Goal: Task Accomplishment & Management: Manage account settings

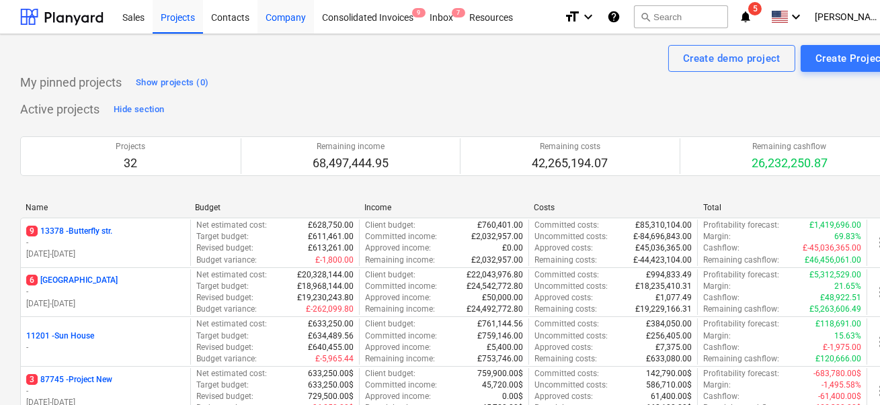
click at [278, 22] on div "Company" at bounding box center [286, 16] width 56 height 34
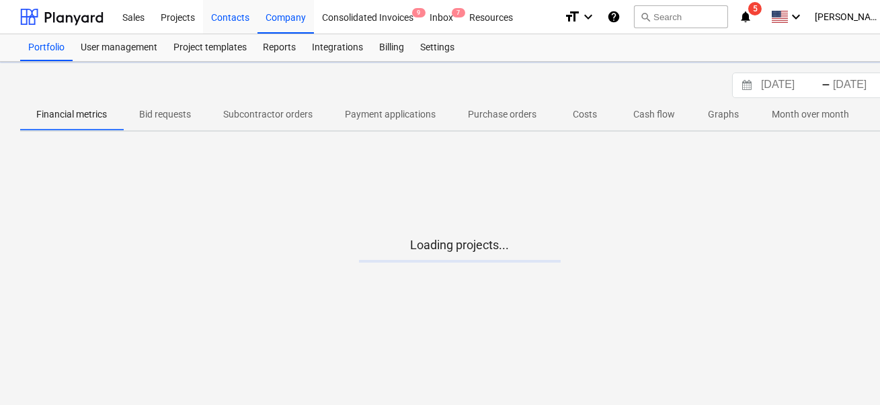
click at [229, 15] on div "Contacts" at bounding box center [230, 16] width 54 height 34
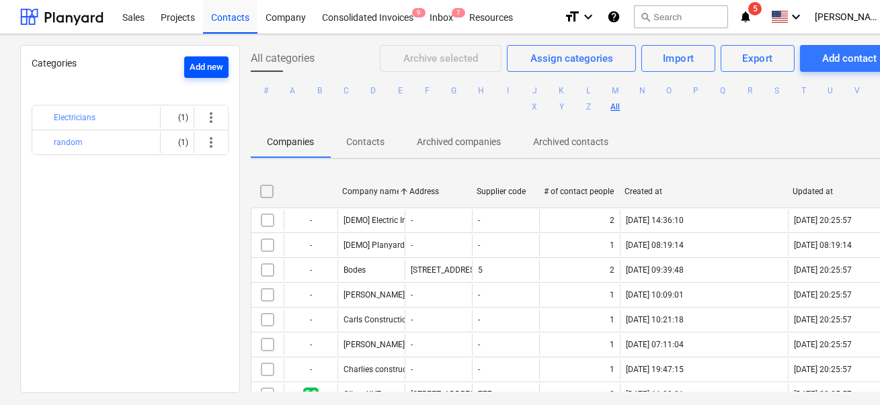
click at [200, 65] on div "Add new" at bounding box center [207, 67] width 34 height 15
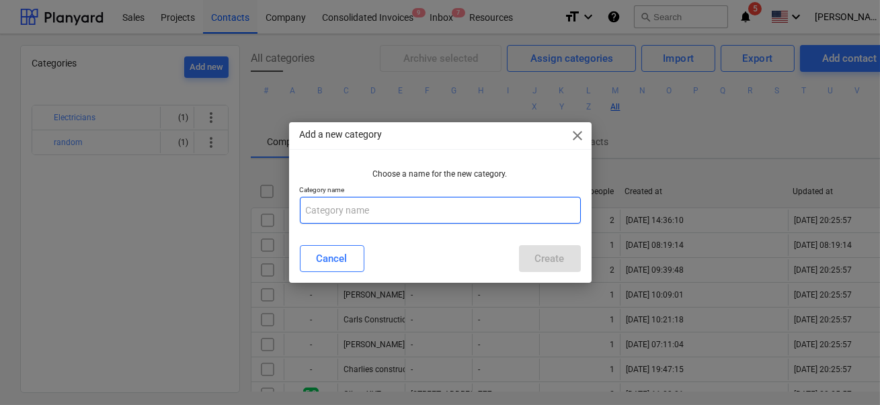
click at [342, 206] on input "text" at bounding box center [440, 210] width 281 height 27
type input "E"
type input "bomba"
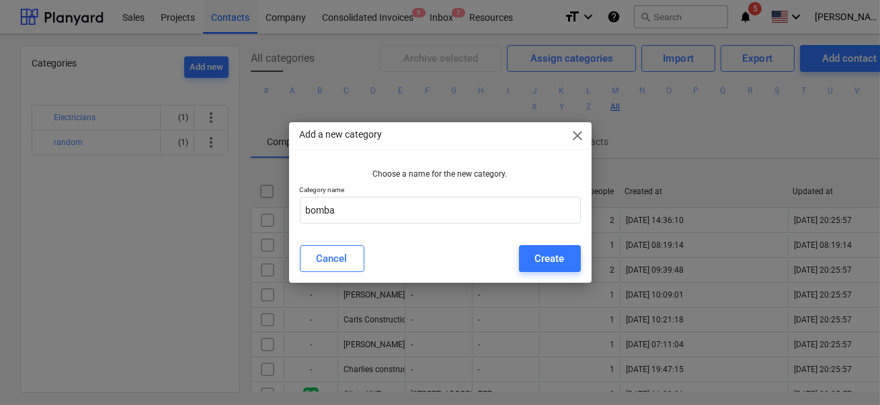
click at [510, 247] on div "Cancel Create" at bounding box center [440, 258] width 281 height 27
click at [523, 247] on button "Create" at bounding box center [550, 258] width 62 height 27
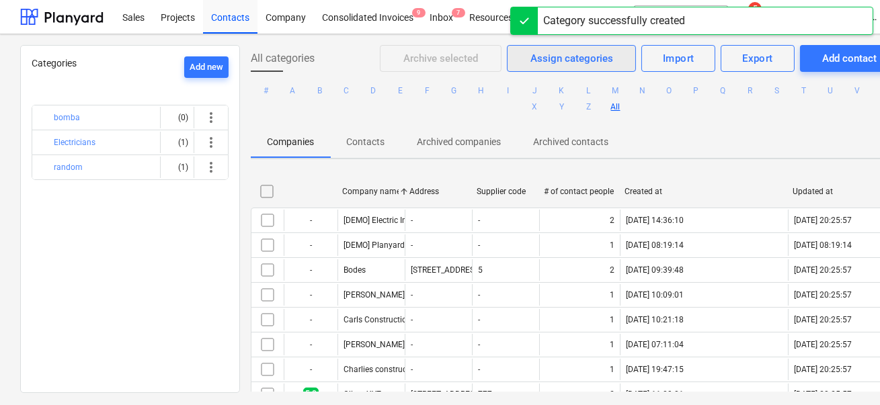
click at [524, 63] on span "Assign categories" at bounding box center [571, 58] width 95 height 17
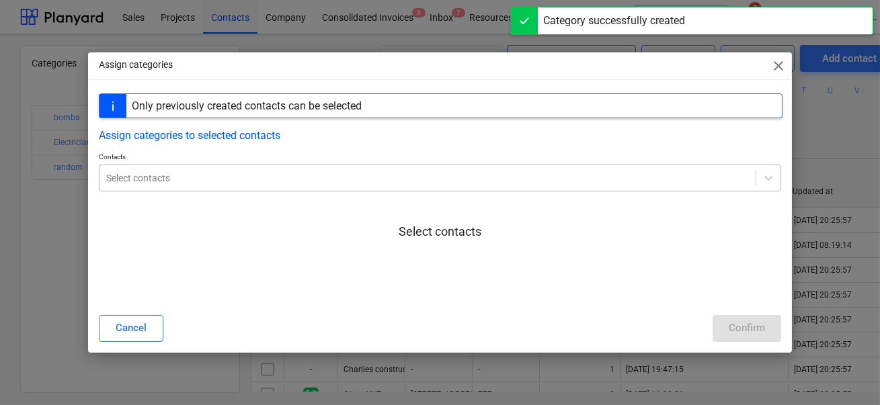
click at [261, 167] on div "Select contacts" at bounding box center [440, 178] width 682 height 27
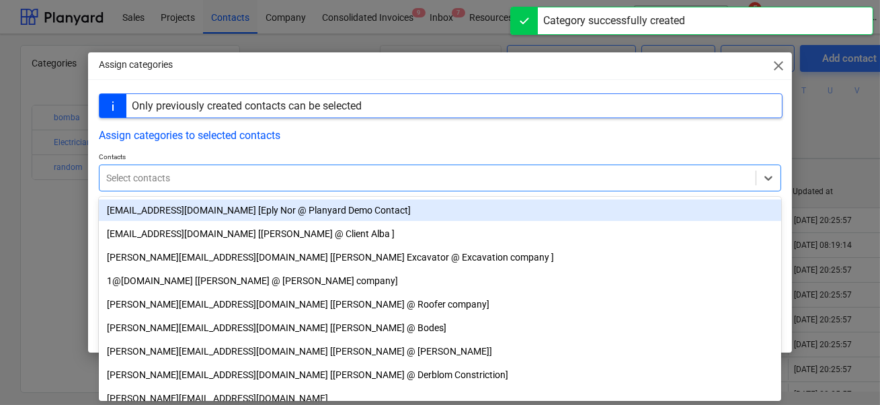
click at [251, 206] on div "[EMAIL_ADDRESS][DOMAIN_NAME] [Eply Nor @ Planyard Demo Contact]" at bounding box center [440, 211] width 682 height 22
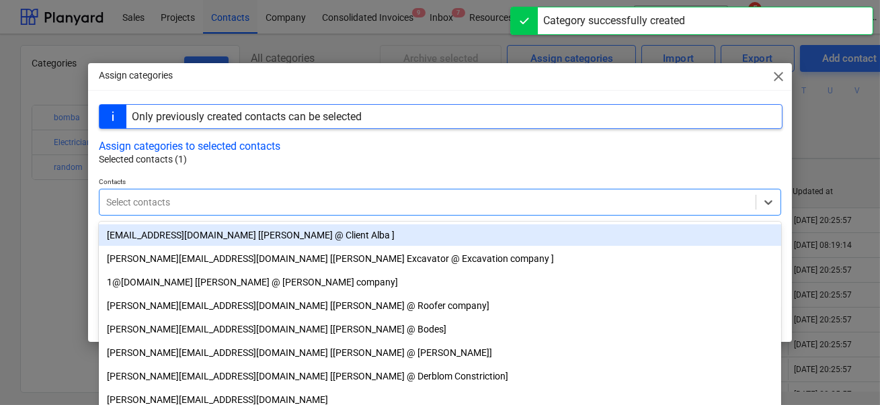
click at [249, 225] on div "[EMAIL_ADDRESS][DOMAIN_NAME] [[PERSON_NAME] @ Client Alba ]" at bounding box center [440, 236] width 682 height 22
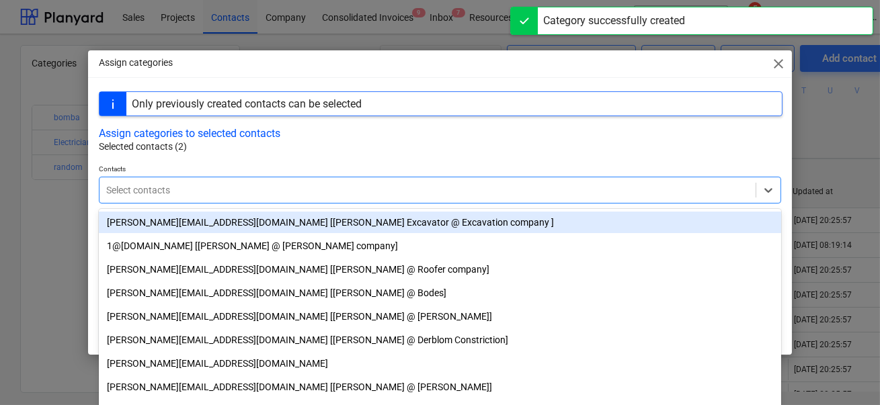
click at [247, 233] on div "[PERSON_NAME][EMAIL_ADDRESS][DOMAIN_NAME] [[PERSON_NAME] Excavator @ Excavation…" at bounding box center [440, 223] width 682 height 22
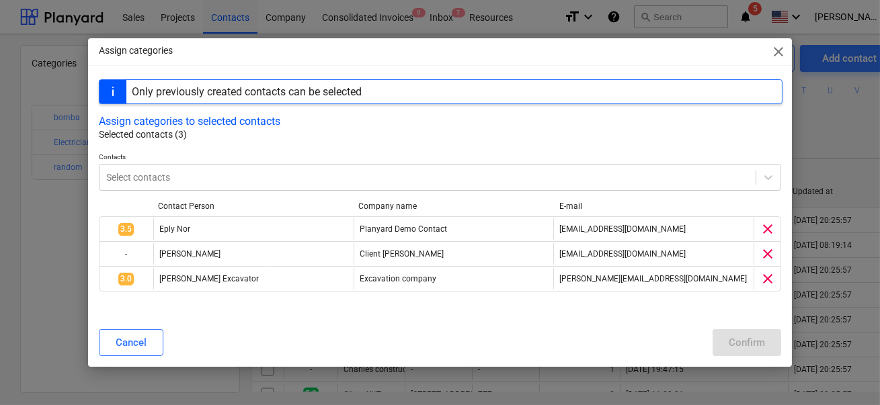
click at [325, 150] on div at bounding box center [440, 147] width 682 height 11
click at [399, 96] on div "Only previously created contacts can be selected" at bounding box center [441, 91] width 684 height 25
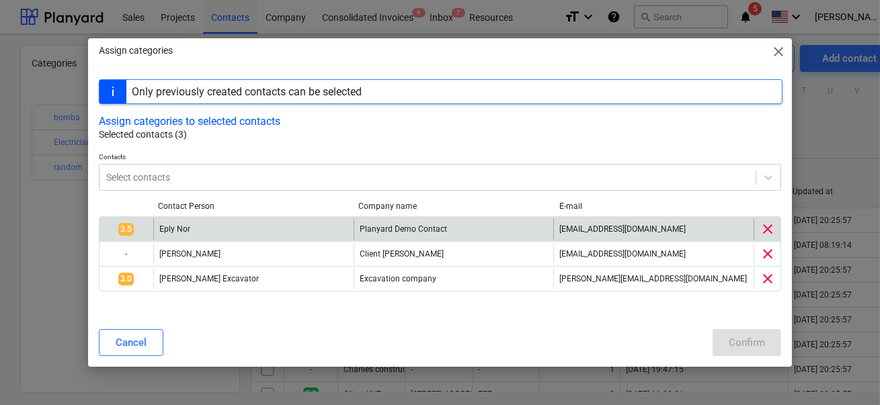
click at [765, 232] on span "clear" at bounding box center [768, 229] width 16 height 16
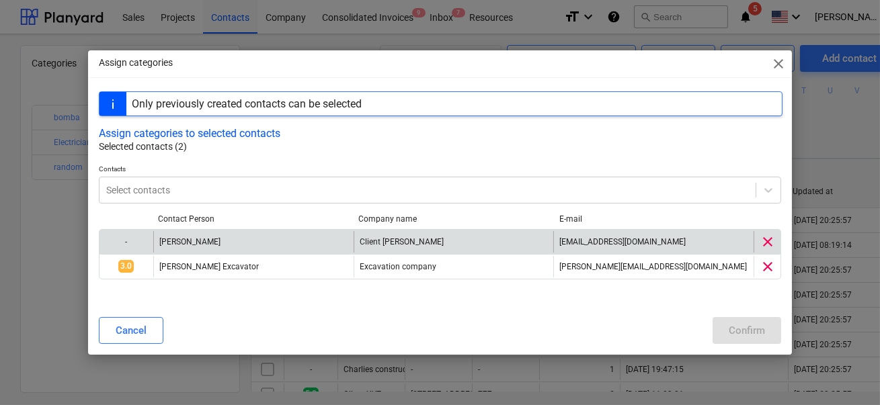
click at [765, 232] on div "clear" at bounding box center [767, 242] width 27 height 22
click at [765, 244] on span "clear" at bounding box center [768, 242] width 16 height 16
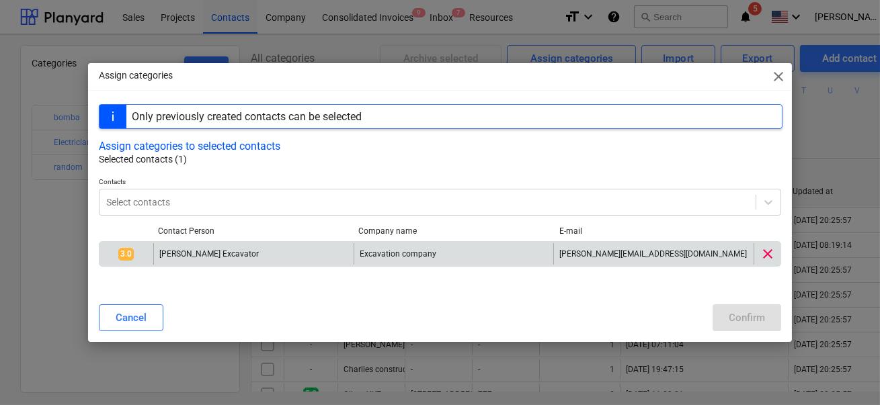
click at [765, 244] on div "clear" at bounding box center [767, 254] width 27 height 22
click at [765, 253] on span "clear" at bounding box center [768, 254] width 16 height 16
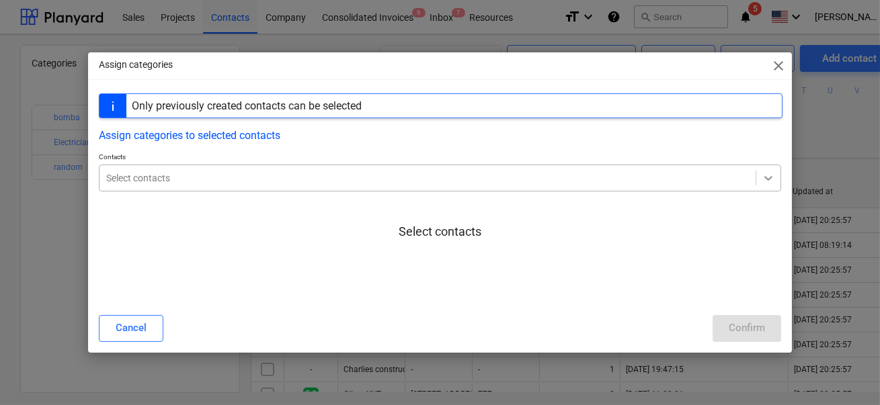
click at [763, 189] on div at bounding box center [768, 178] width 24 height 24
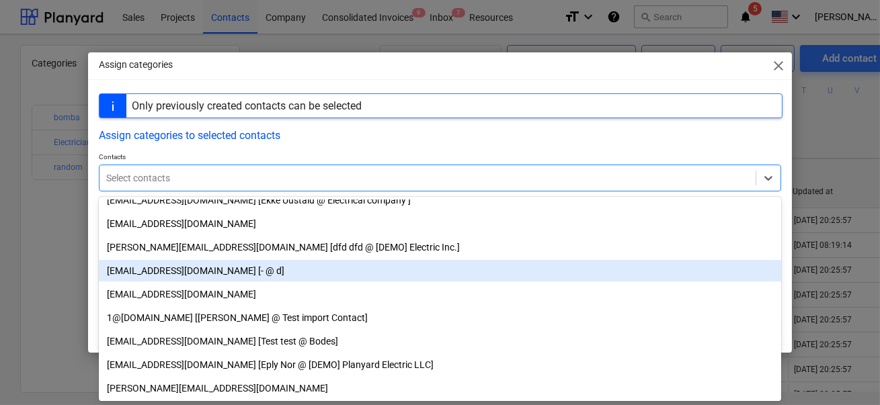
click at [516, 266] on div "[EMAIL_ADDRESS][DOMAIN_NAME] [- @ d]" at bounding box center [440, 271] width 682 height 22
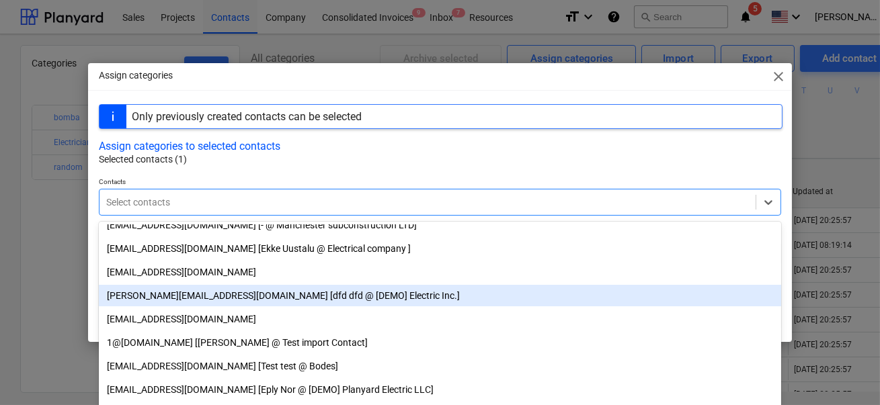
scroll to position [504, 0]
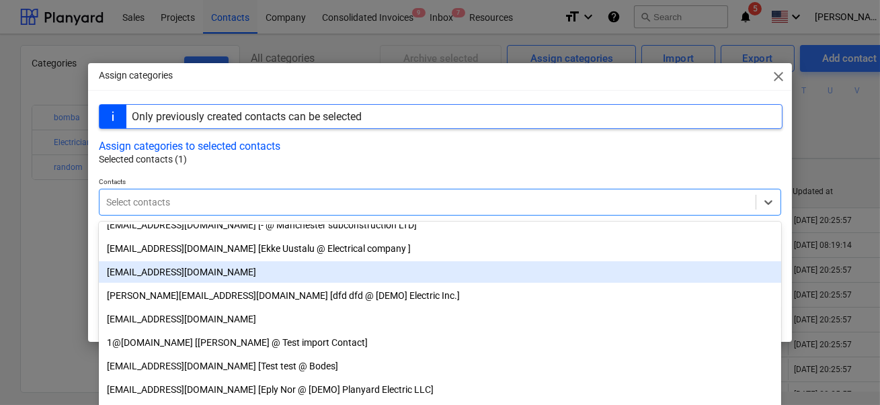
click at [516, 267] on div "[EMAIL_ADDRESS][DOMAIN_NAME]" at bounding box center [440, 273] width 682 height 22
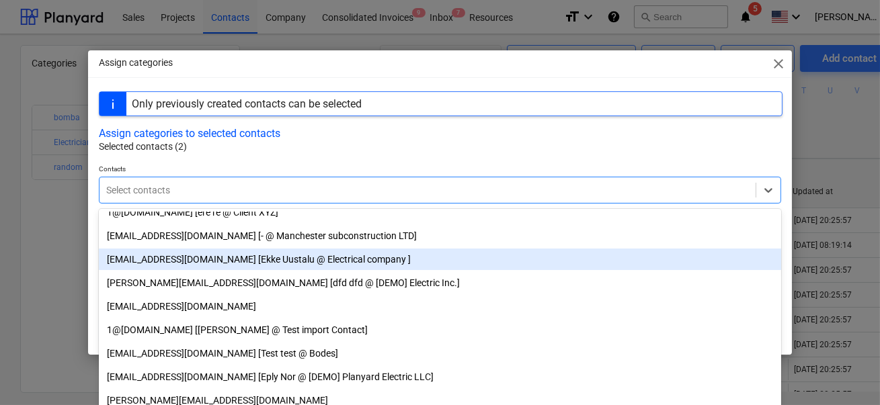
click at [516, 267] on div "[EMAIL_ADDRESS][DOMAIN_NAME] [Ekke Uustalu @ Electrical company ]" at bounding box center [440, 260] width 682 height 22
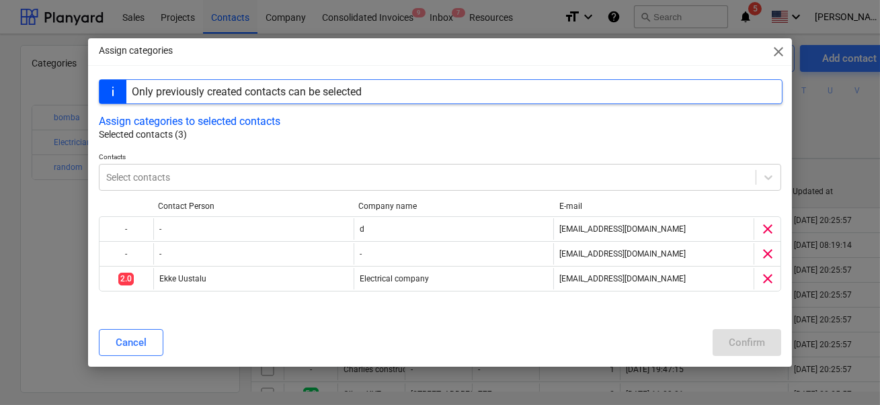
click at [464, 139] on p "Selected contacts (3)" at bounding box center [441, 135] width 684 height 14
click at [190, 124] on button "Assign categories to selected contacts" at bounding box center [190, 121] width 182 height 13
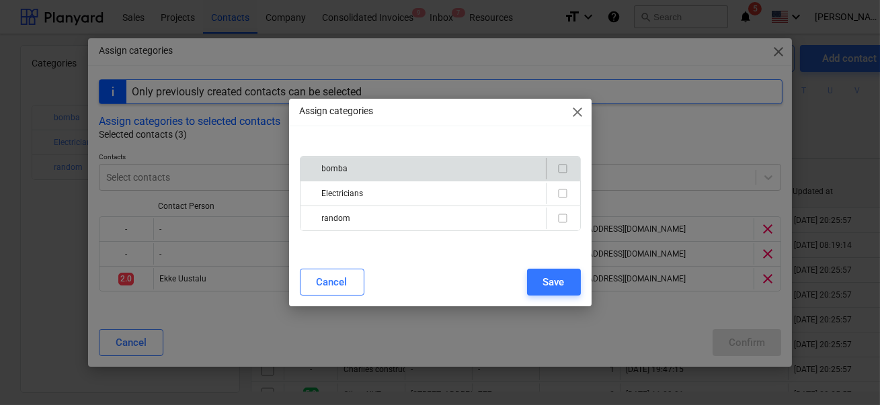
click at [559, 165] on input "checkbox" at bounding box center [563, 169] width 16 height 16
checkbox input "true"
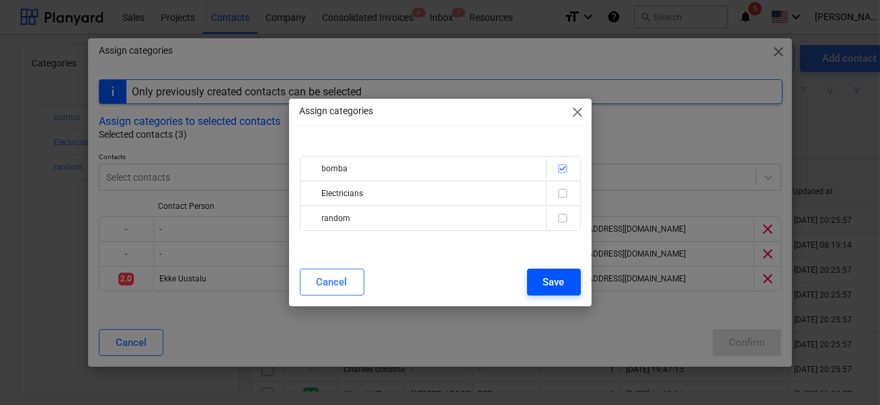
click at [555, 282] on div "Save" at bounding box center [554, 282] width 22 height 17
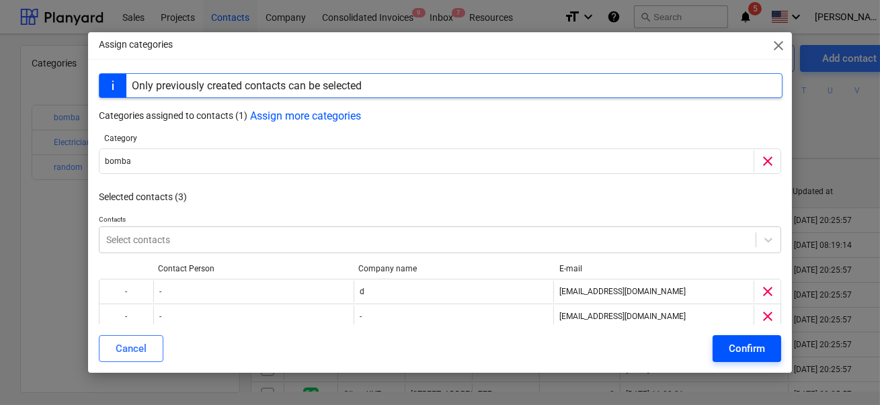
click at [738, 351] on div "Confirm" at bounding box center [747, 348] width 36 height 17
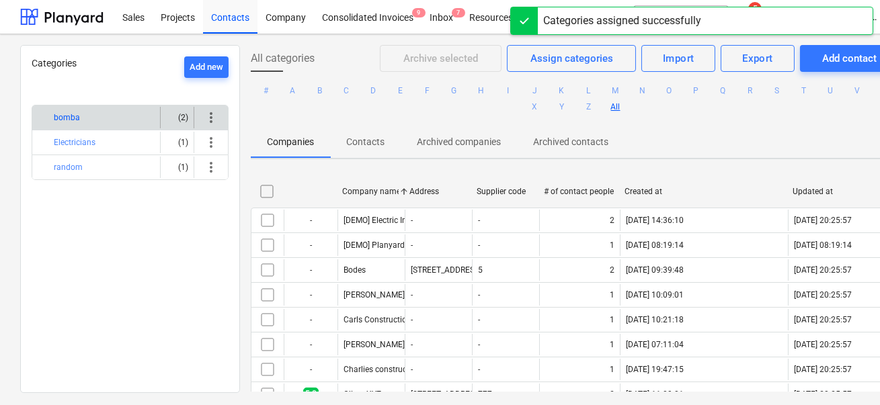
click at [69, 119] on button "bomba" at bounding box center [67, 118] width 26 height 16
